Goal: Information Seeking & Learning: Learn about a topic

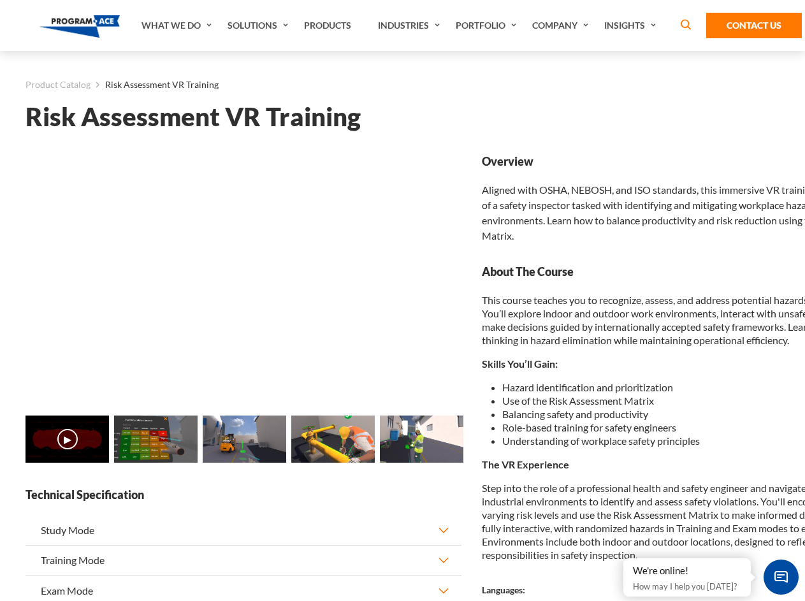
click at [259, 25] on link "Solutions" at bounding box center [259, 25] width 76 height 51
click at [0, 0] on div "AI & Computer Vision Solutions Computer Vision Quality Control AI tools for fas…" at bounding box center [0, 0] width 0 height 0
click at [0, 0] on div "AI & Computer Vision Solutions Virtual Training Solutions Virtual Tour Solution…" at bounding box center [0, 0] width 0 height 0
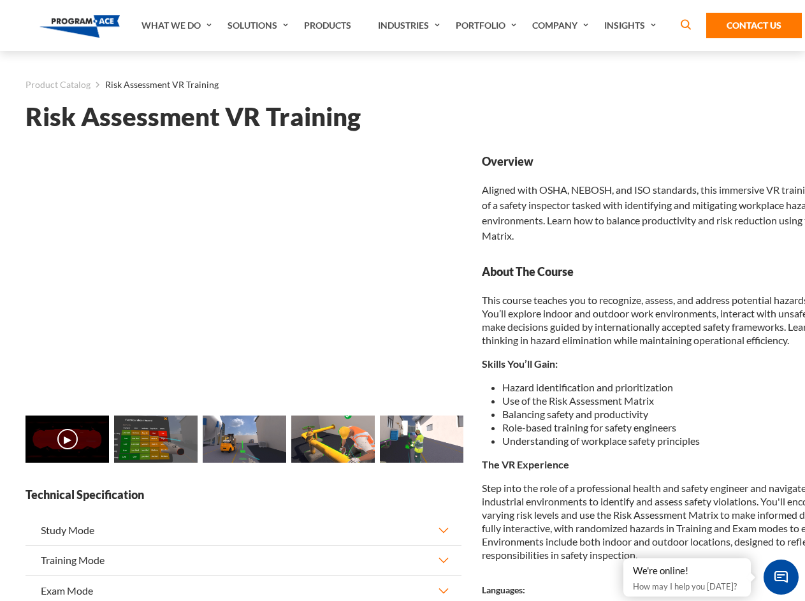
click at [0, 0] on div "AI & Computer Vision Solutions Virtual Training Solutions Virtual Tour Solution…" at bounding box center [0, 0] width 0 height 0
click at [0, 0] on div "AI & Computer Vision Solutions Computer Vision Quality Control AI tools for fas…" at bounding box center [0, 0] width 0 height 0
